Goal: Transaction & Acquisition: Purchase product/service

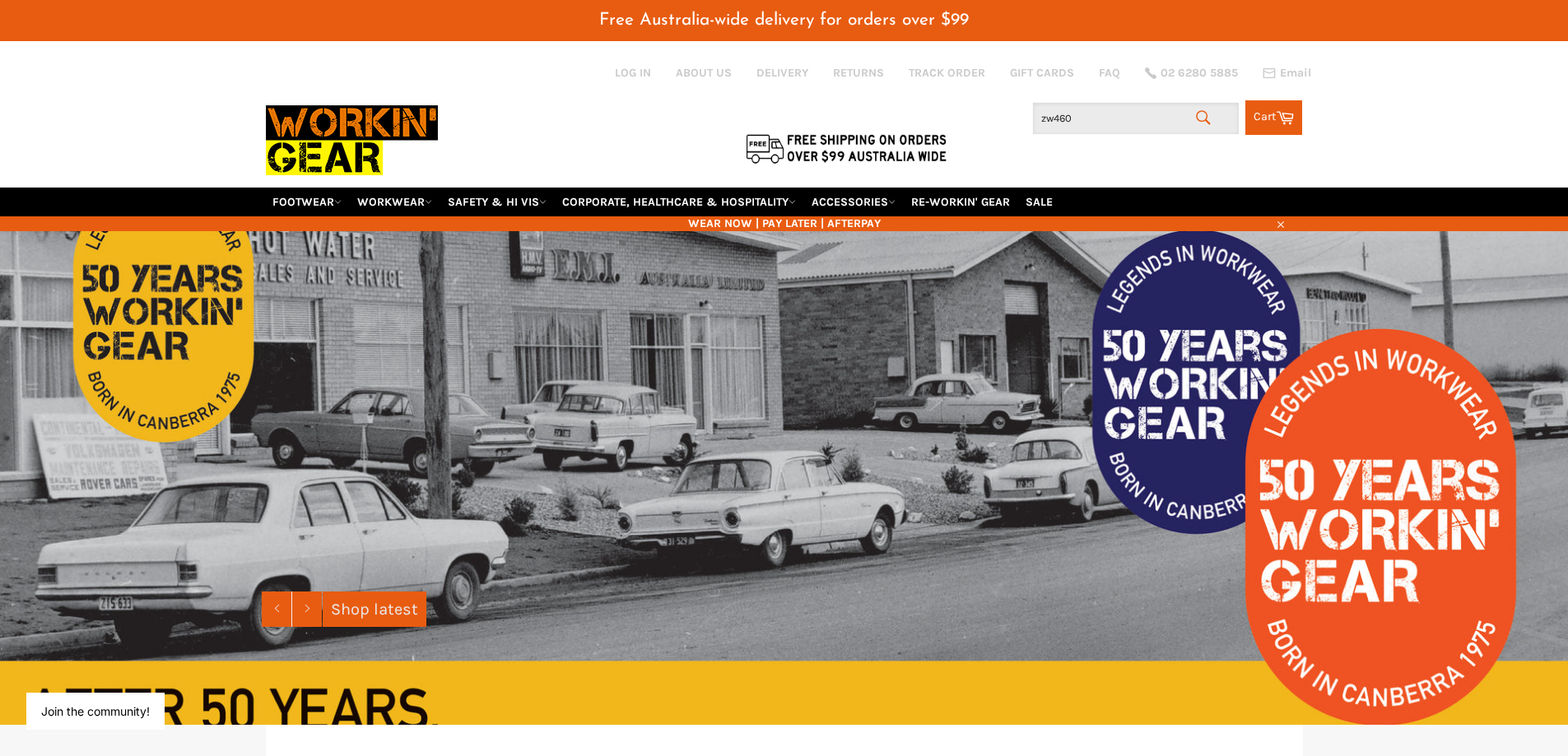
drag, startPoint x: 1091, startPoint y: 120, endPoint x: 984, endPoint y: 110, distance: 107.5
click at [993, 112] on div "Search zw460 Search Cart Cart 0 items" at bounding box center [1130, 113] width 346 height 42
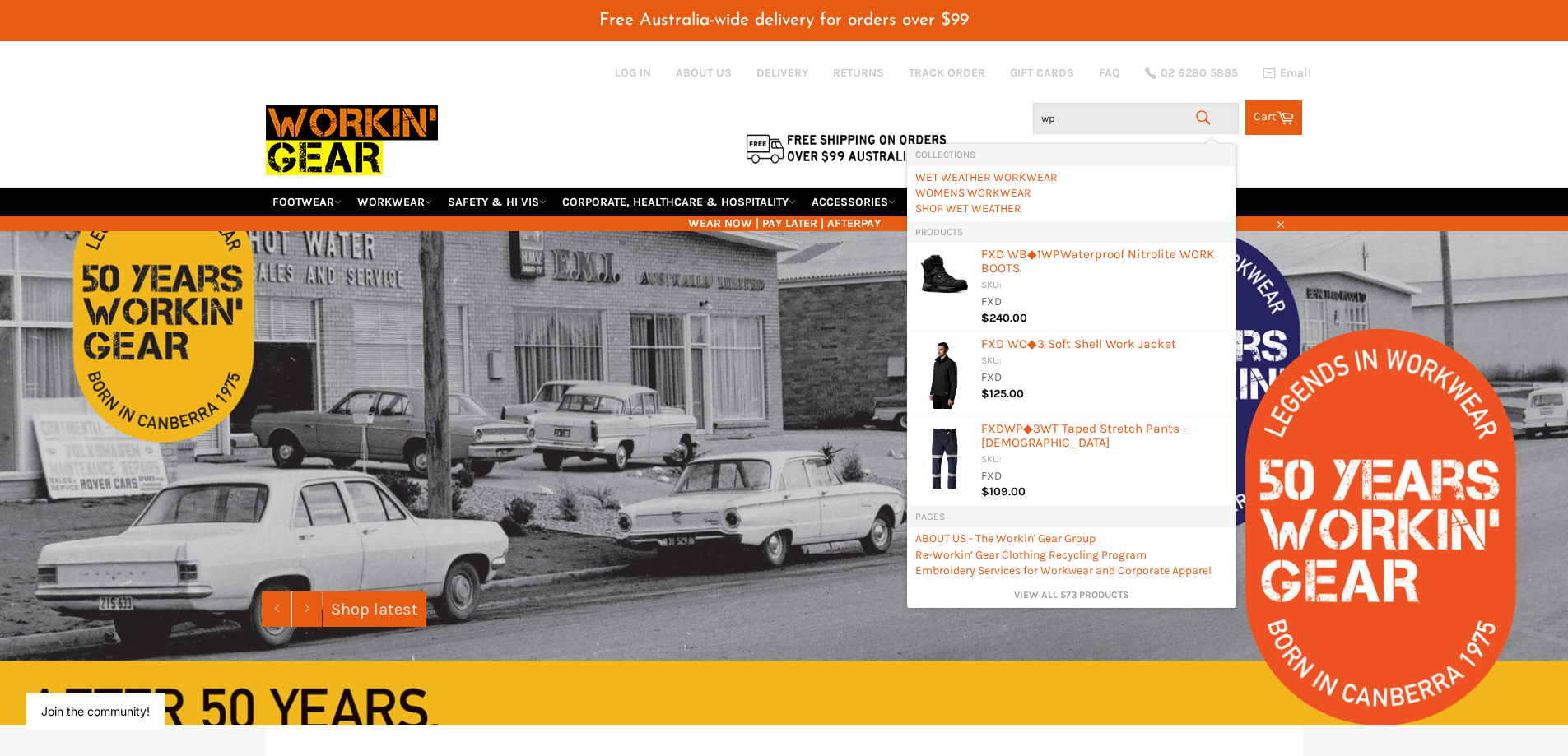
type input "wp1"
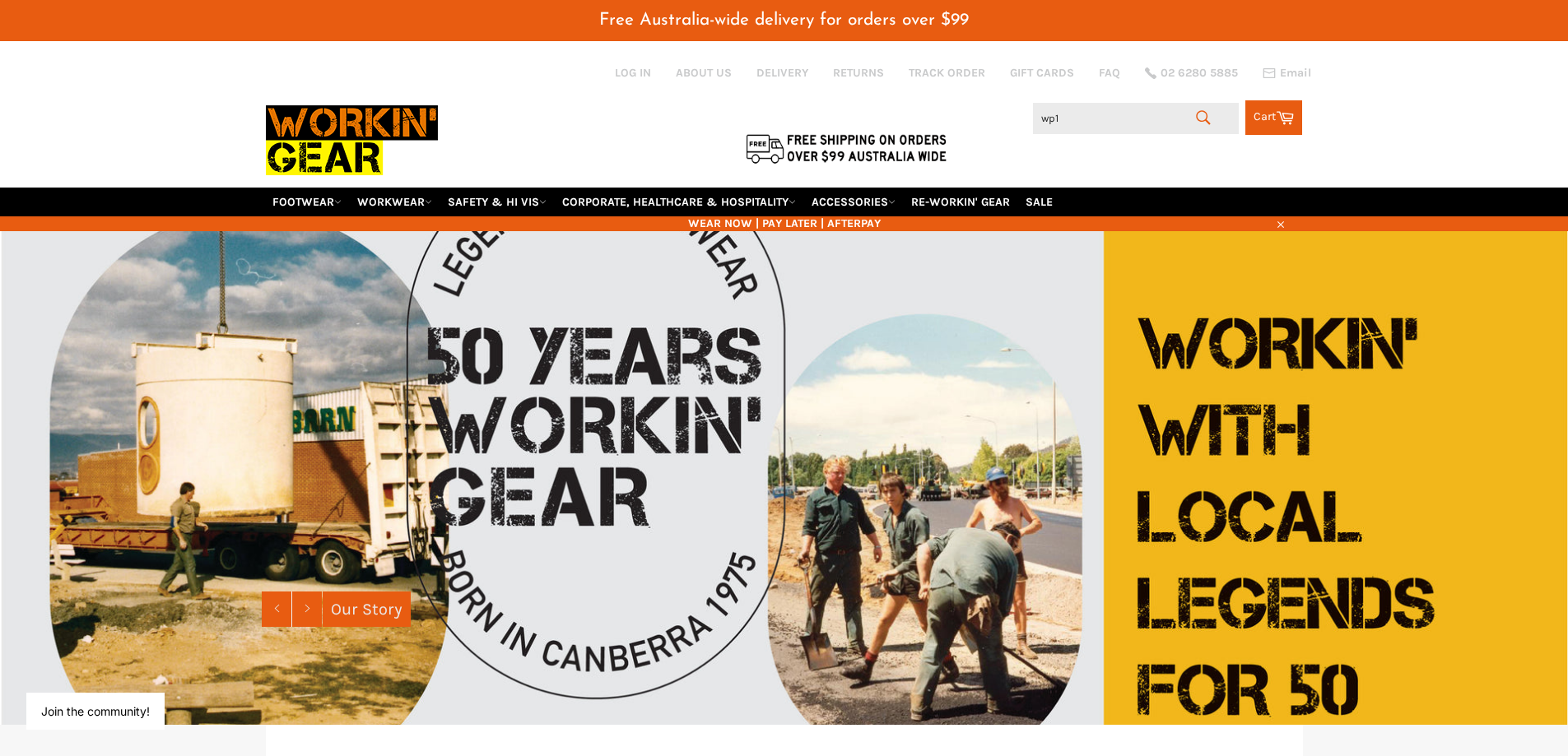
click at [1197, 118] on icon "submit" at bounding box center [1204, 118] width 18 height 18
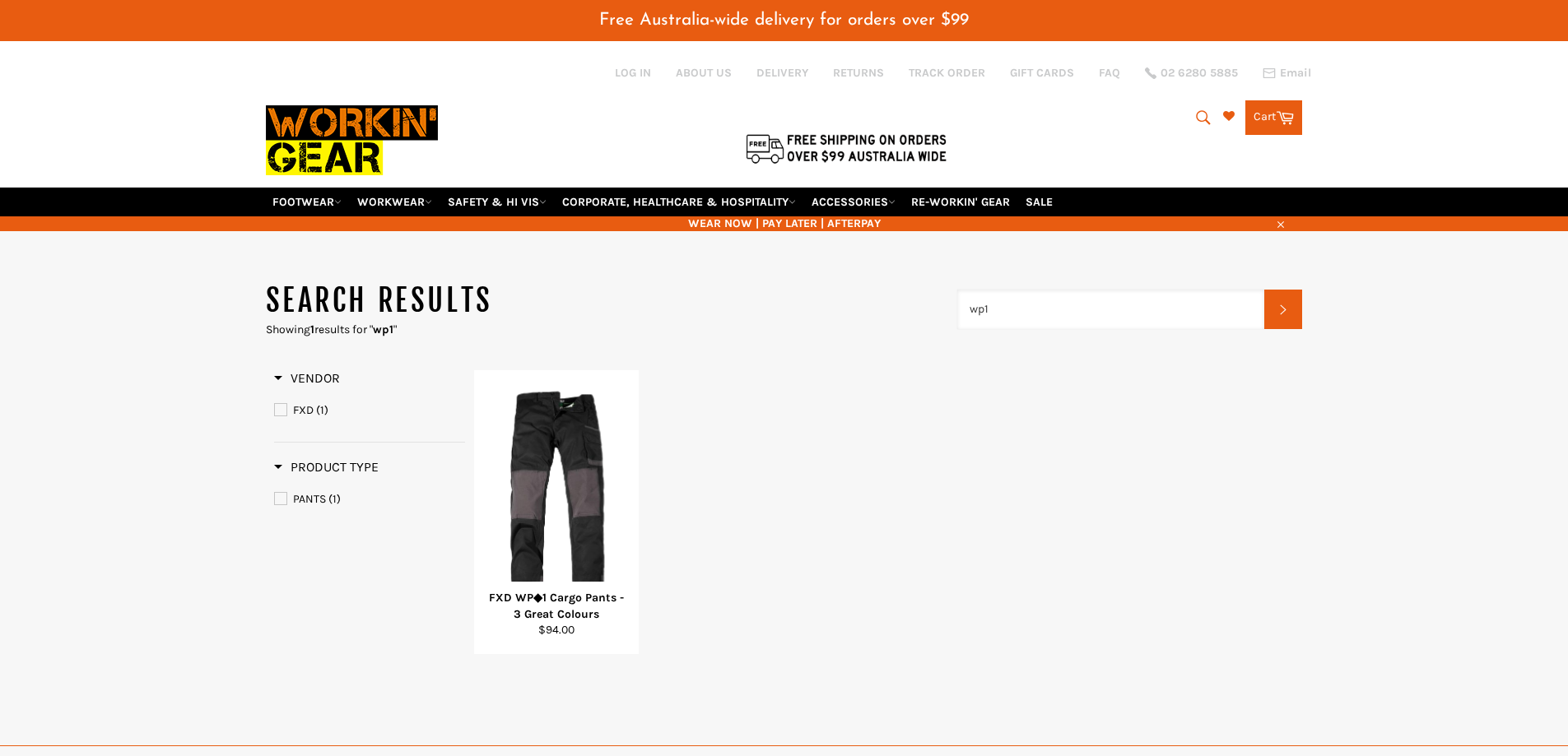
click at [1016, 301] on input "wp1" at bounding box center [1111, 309] width 308 height 40
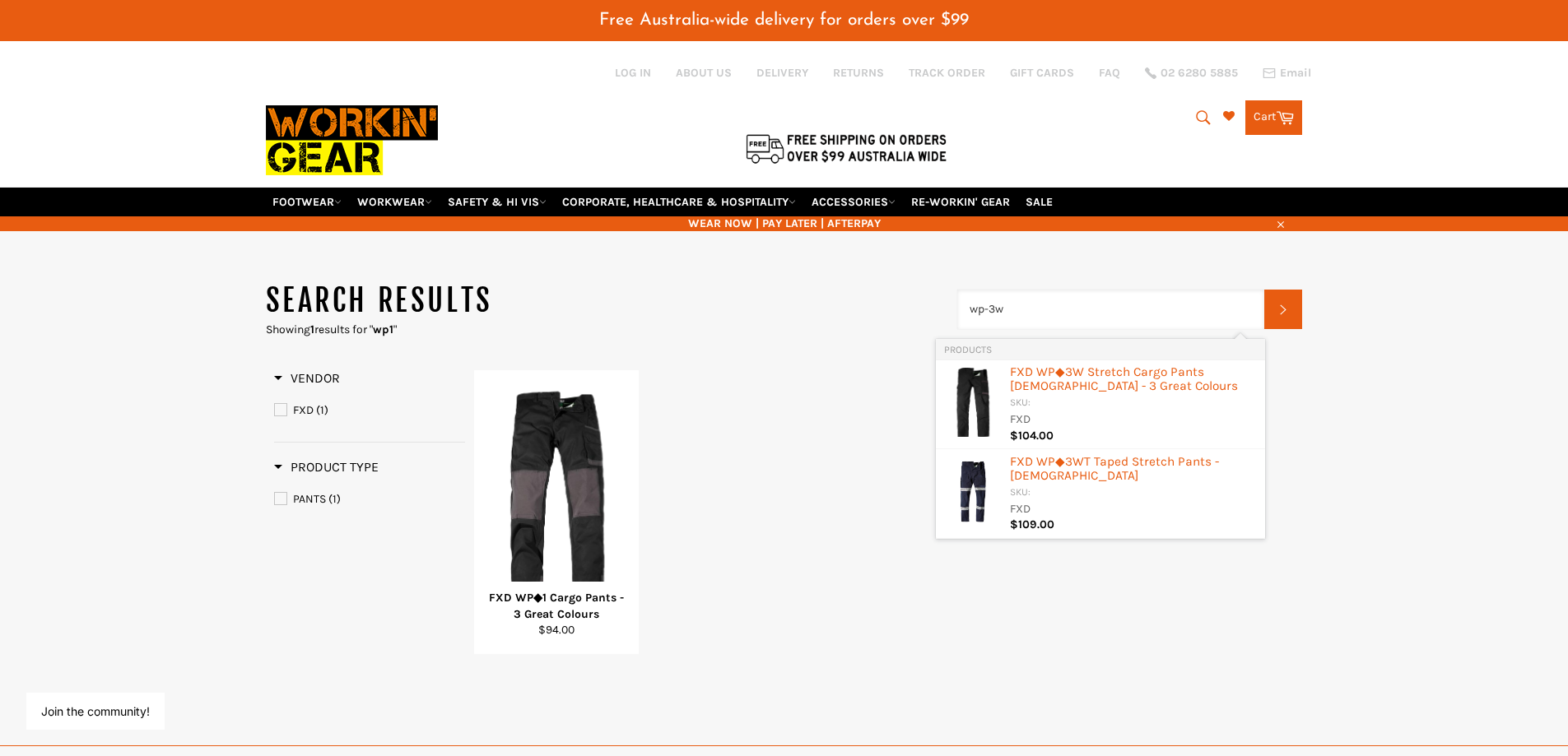
type input "wp-3w"
